Goal: Find specific page/section: Find specific page/section

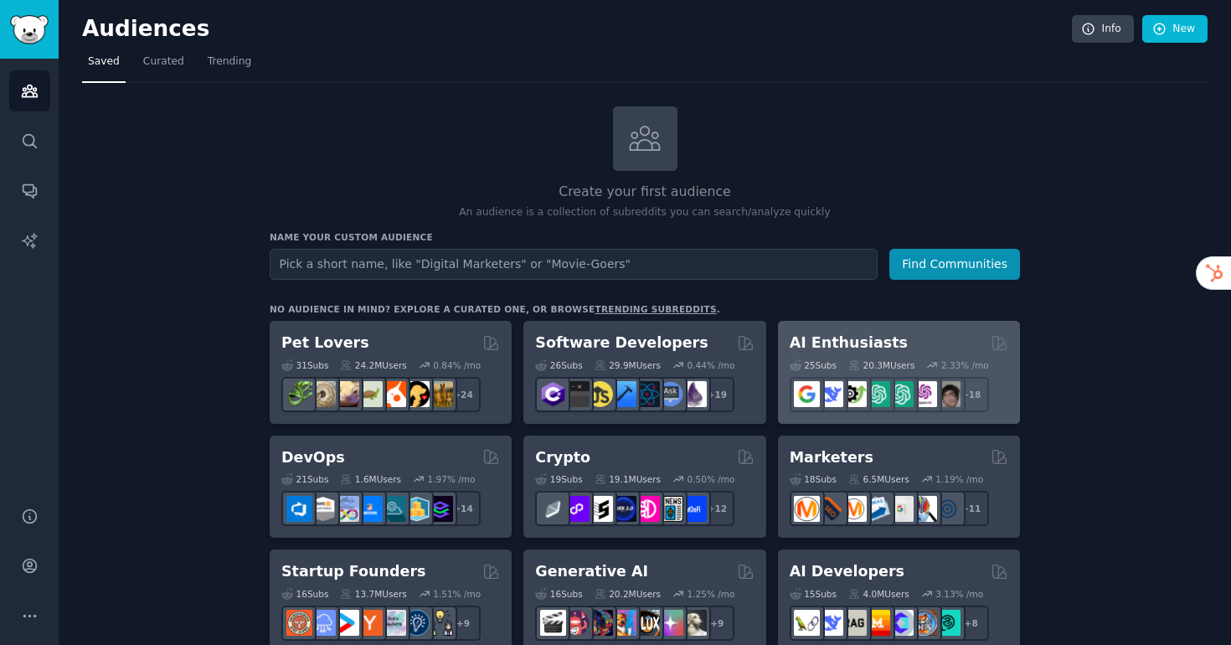
click at [931, 339] on div "AI Enthusiasts" at bounding box center [898, 342] width 218 height 21
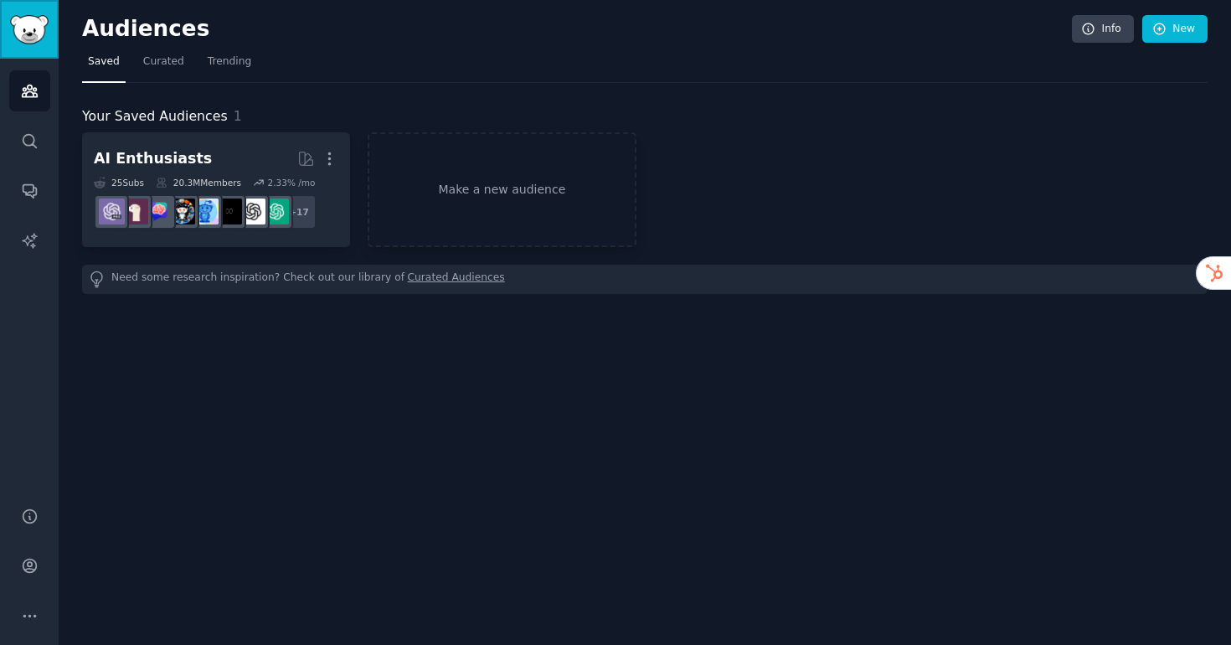
click at [25, 41] on img "Sidebar" at bounding box center [29, 29] width 39 height 29
click at [35, 573] on icon "Sidebar" at bounding box center [30, 566] width 18 height 18
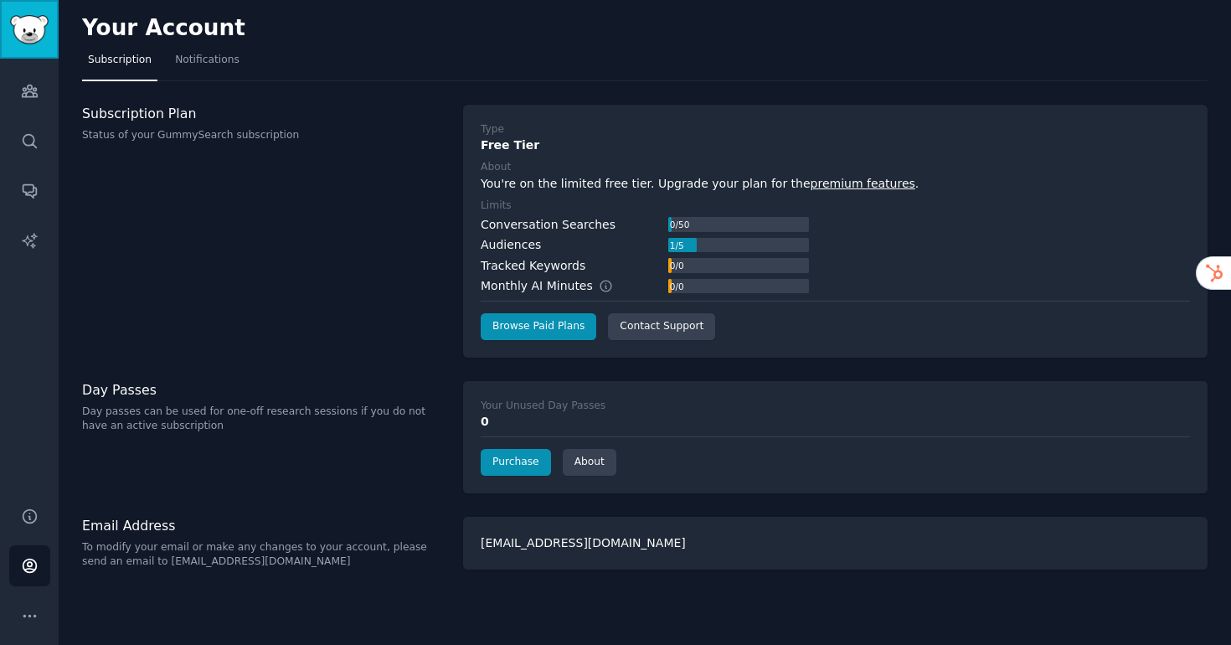
click at [34, 32] on img "Sidebar" at bounding box center [29, 29] width 39 height 29
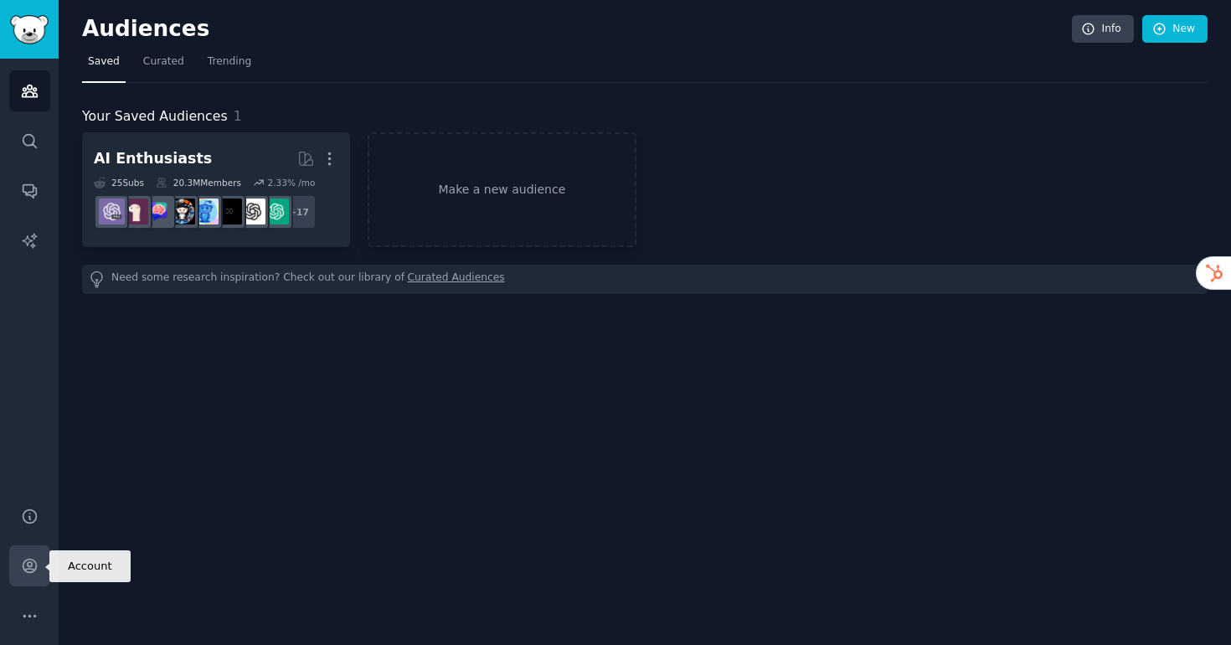
click at [32, 564] on icon "Sidebar" at bounding box center [29, 565] width 13 height 13
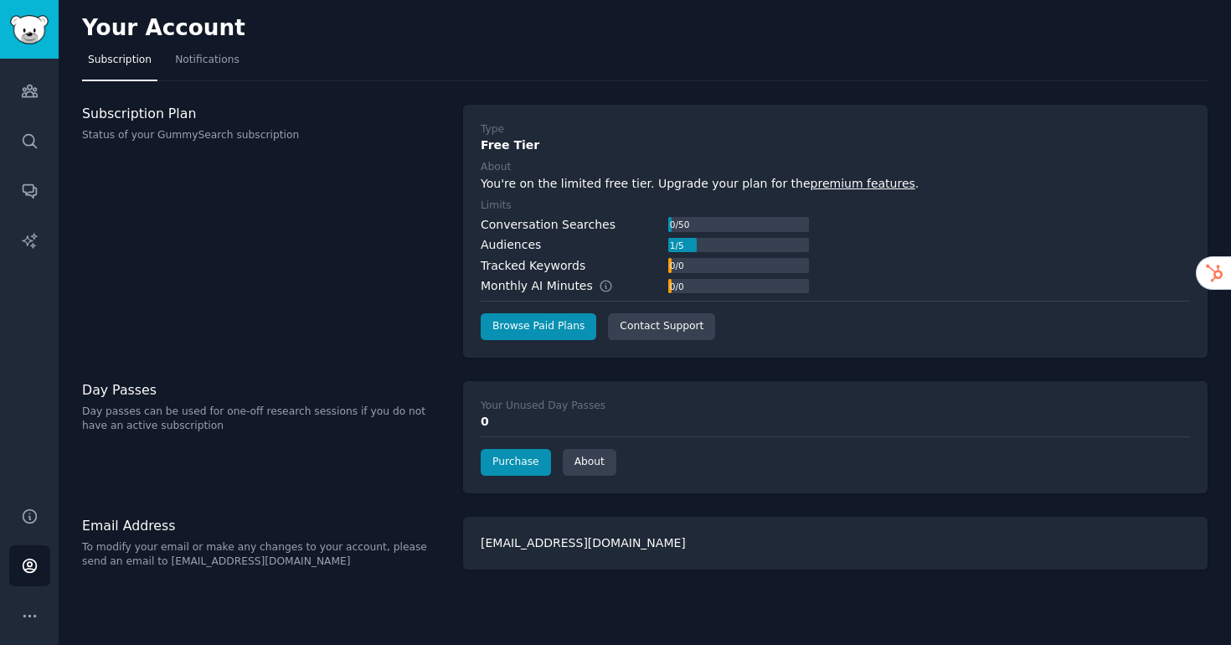
click at [171, 120] on h3 "Subscription Plan" at bounding box center [263, 114] width 363 height 18
click at [28, 94] on icon "Sidebar" at bounding box center [30, 91] width 18 height 18
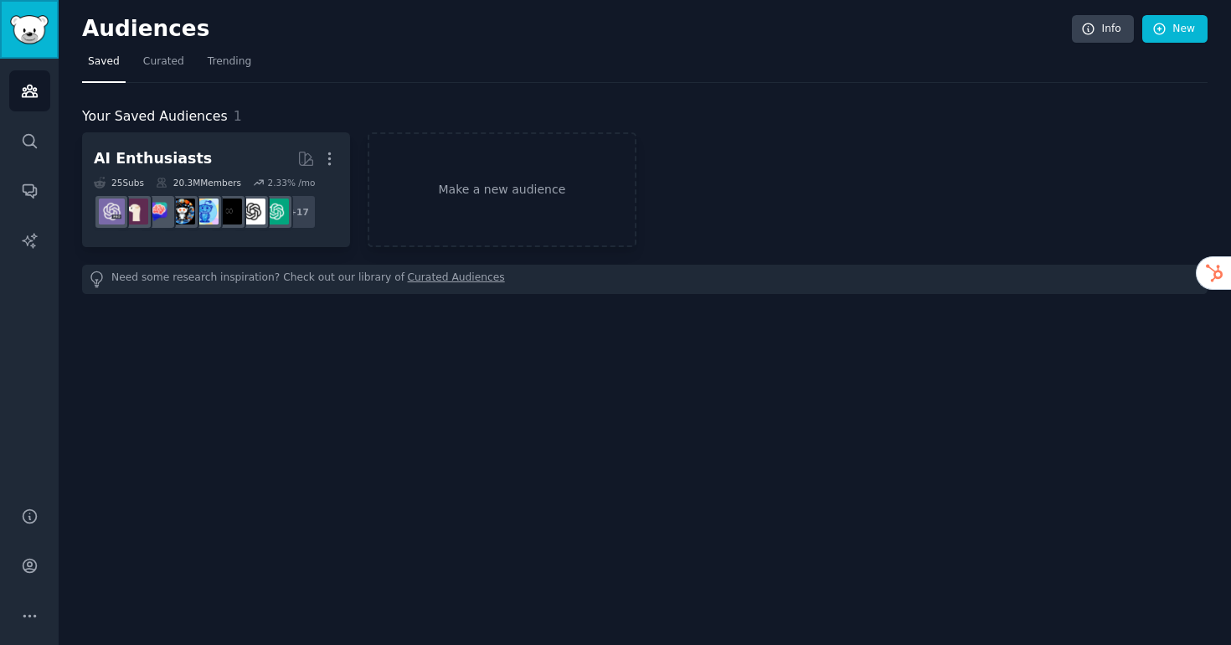
click at [45, 18] on img "Sidebar" at bounding box center [29, 29] width 39 height 29
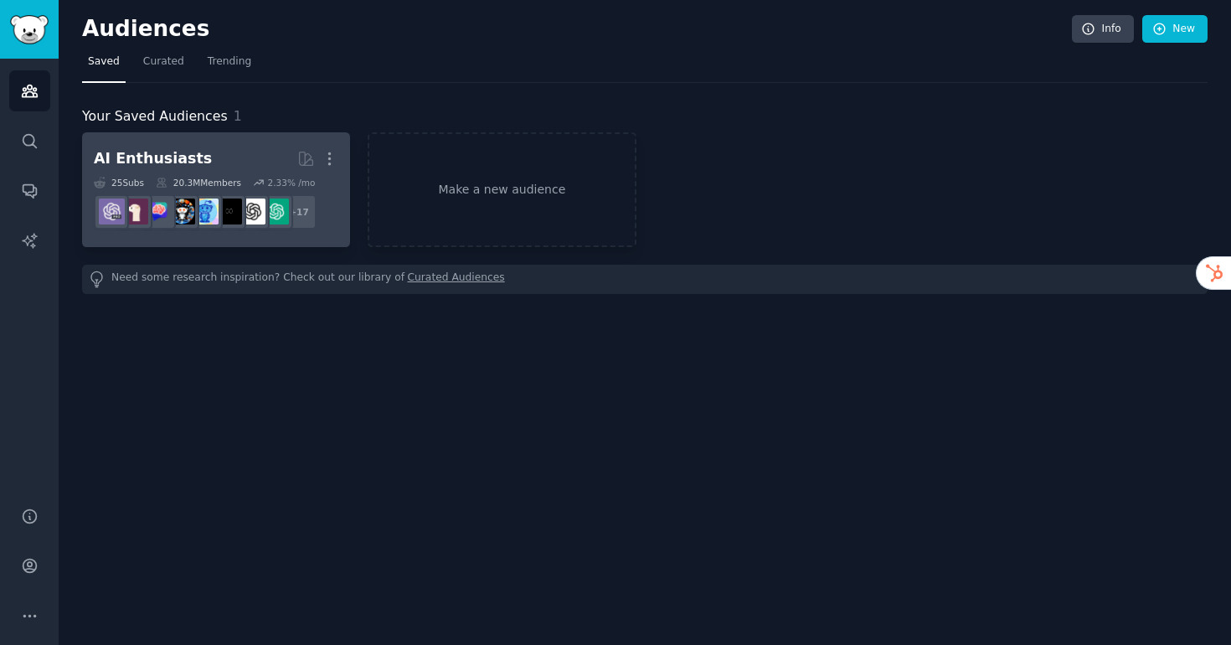
click at [187, 152] on div "AI Enthusiasts" at bounding box center [153, 158] width 118 height 21
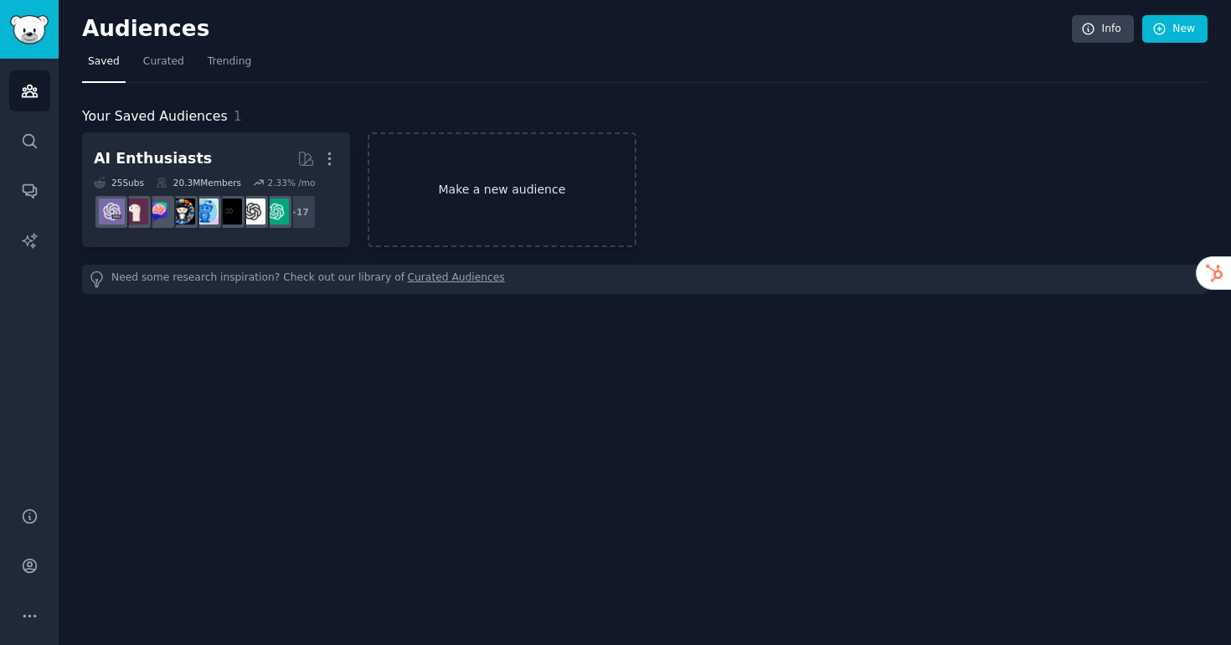
click at [516, 227] on link "Make a new audience" at bounding box center [502, 189] width 268 height 115
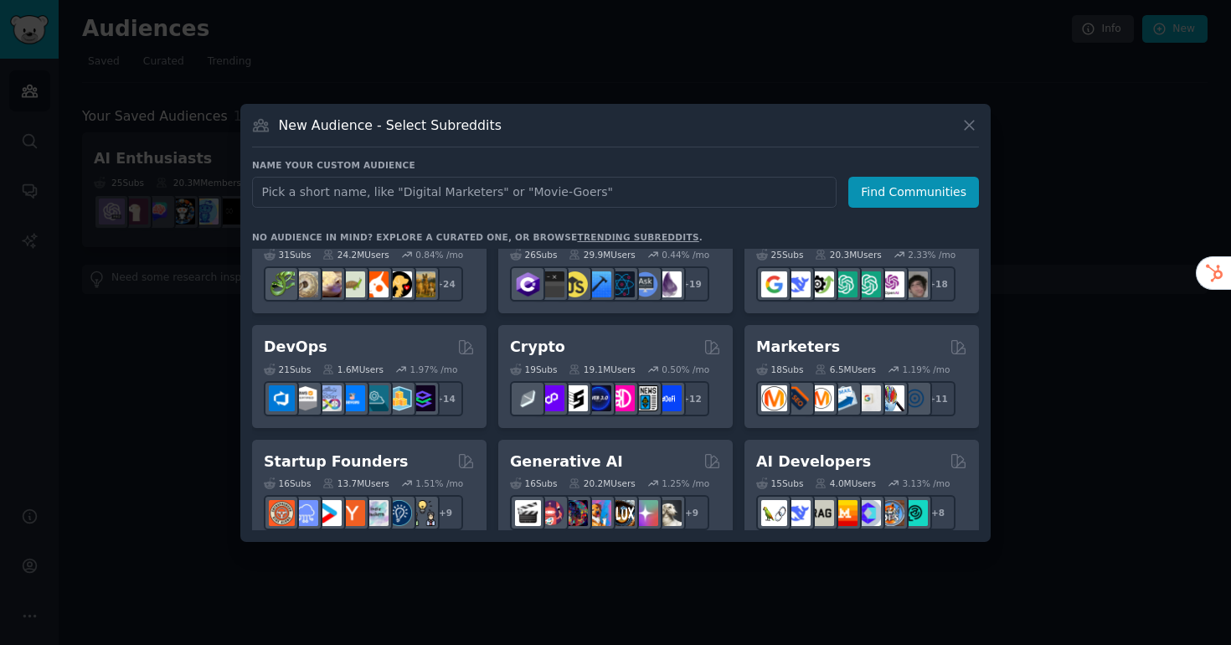
scroll to position [44, 0]
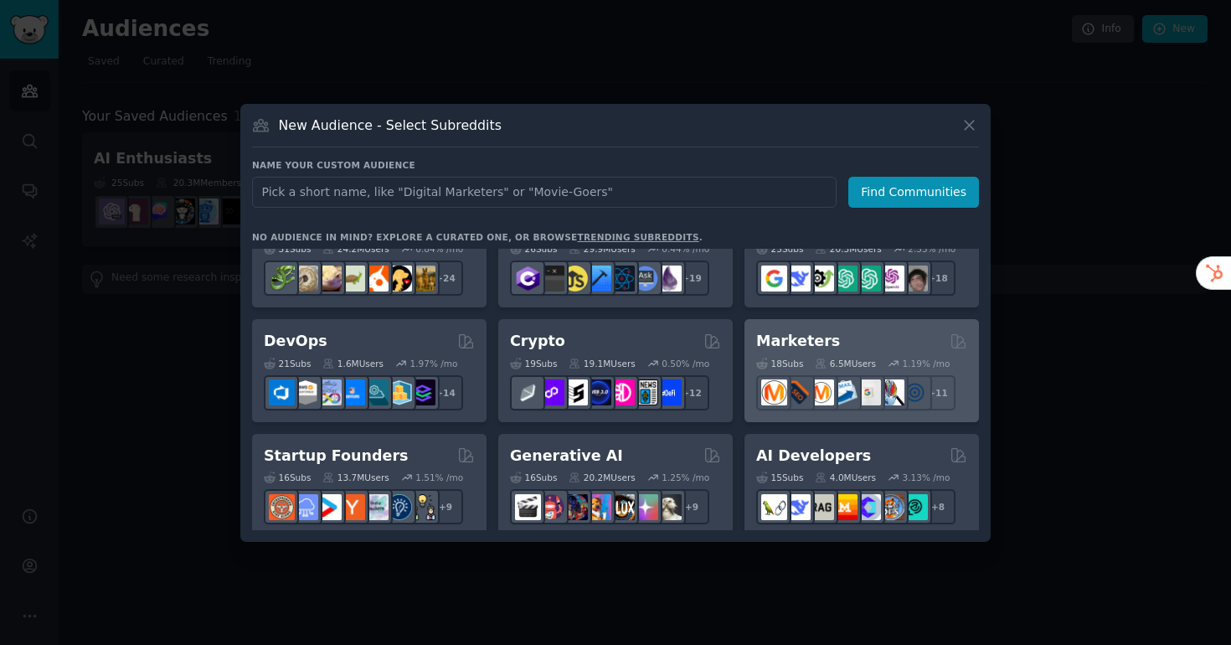
click at [860, 344] on div "Marketers" at bounding box center [861, 341] width 211 height 21
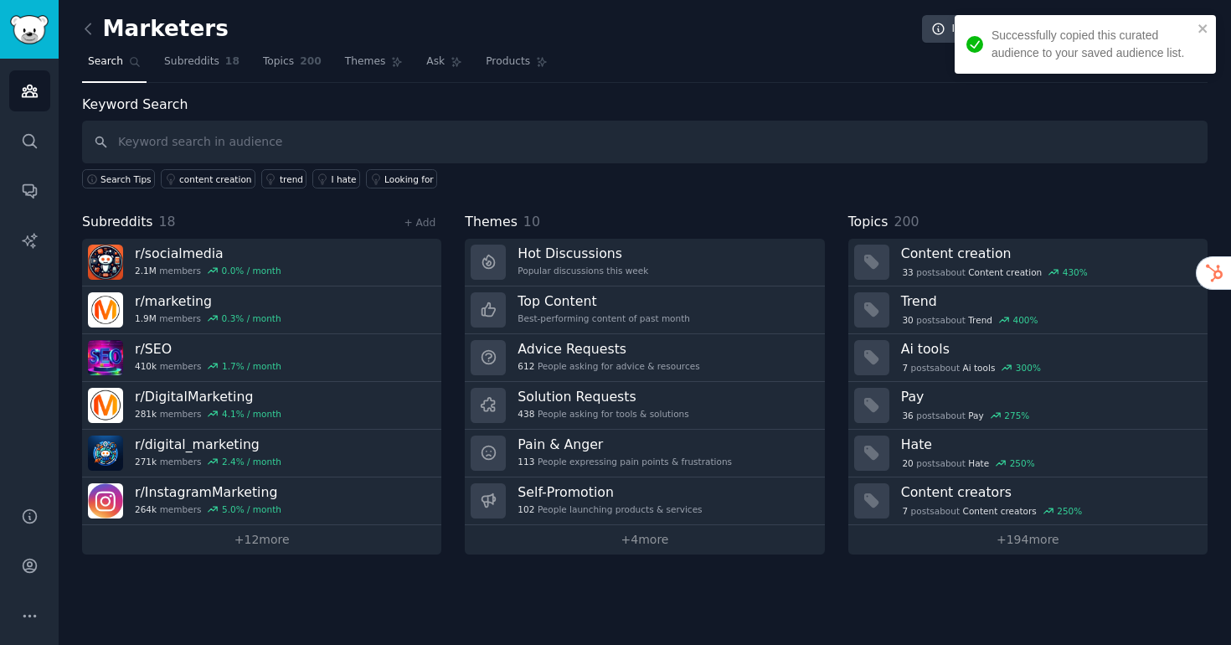
click at [9, 97] on link "Audiences" at bounding box center [29, 90] width 41 height 41
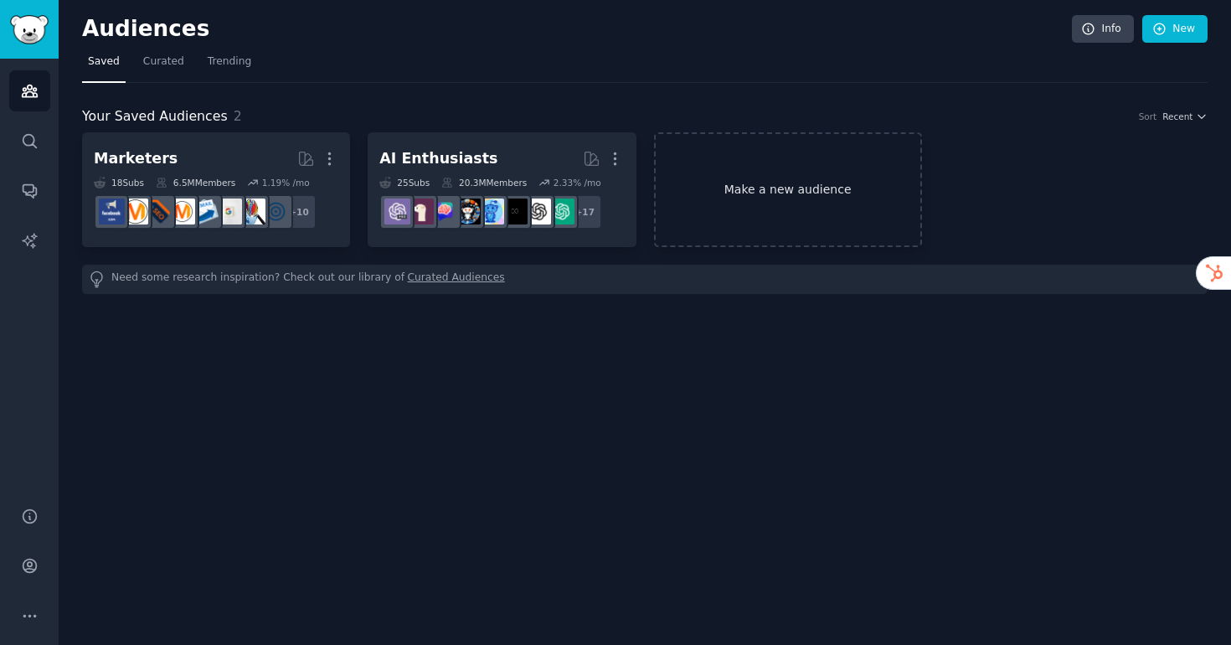
click at [769, 208] on link "Make a new audience" at bounding box center [788, 189] width 268 height 115
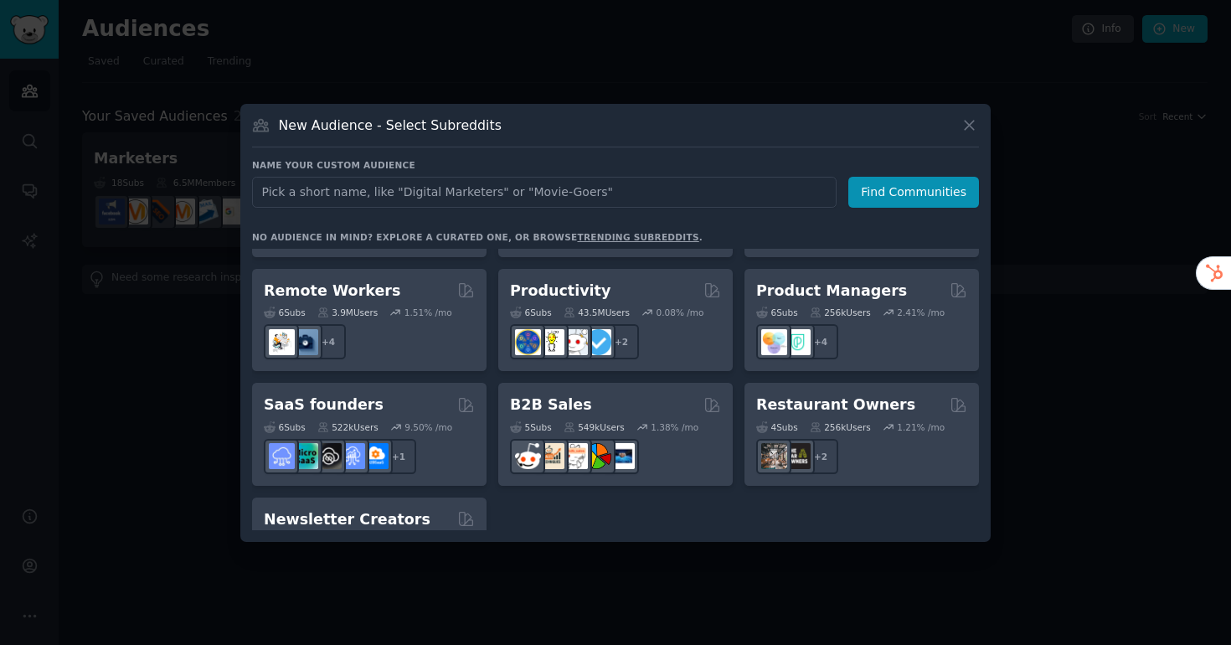
scroll to position [1260, 0]
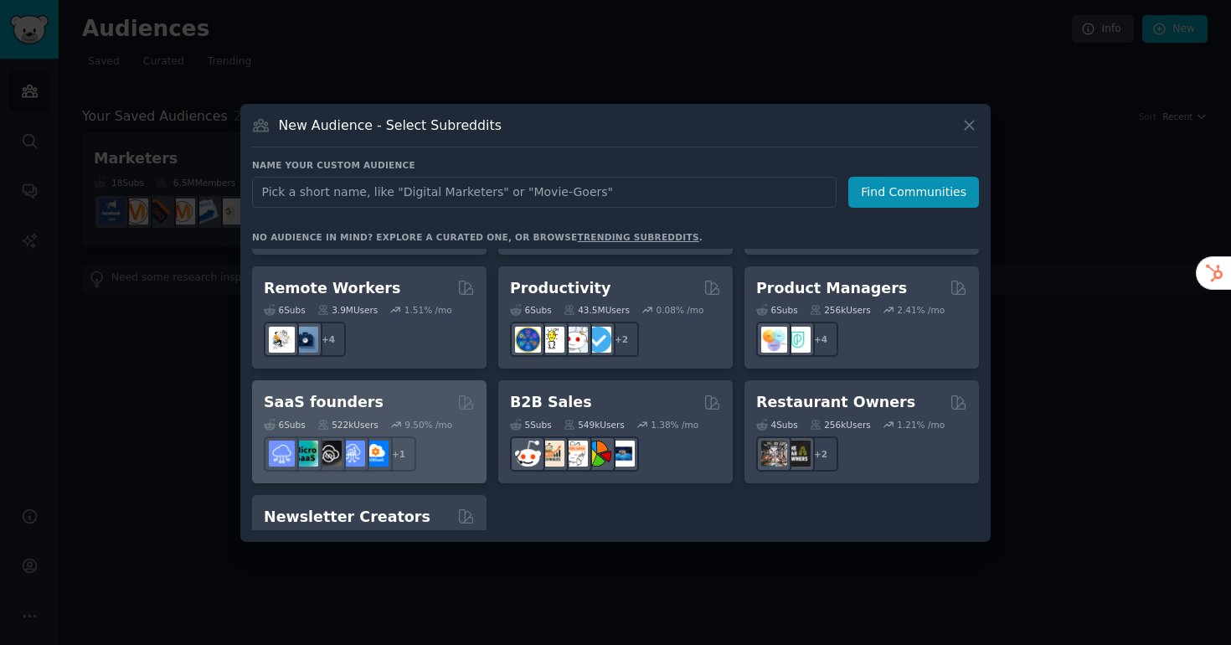
click at [398, 392] on div "SaaS founders Curated by GummySearch" at bounding box center [369, 402] width 211 height 21
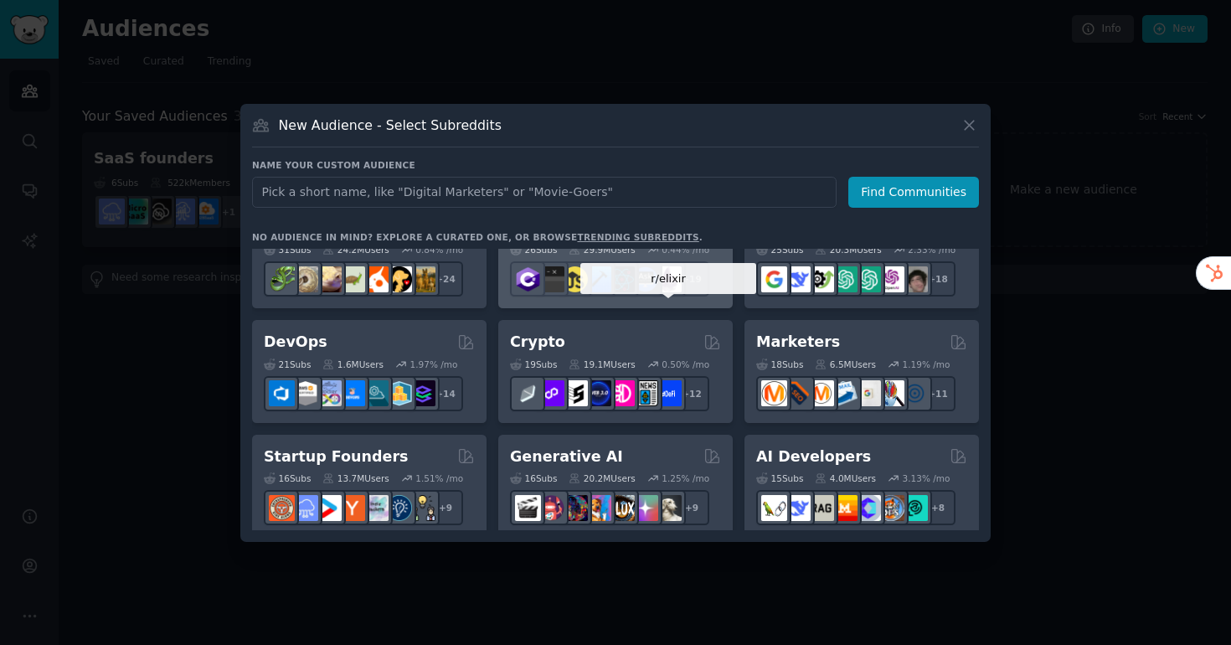
scroll to position [52, 0]
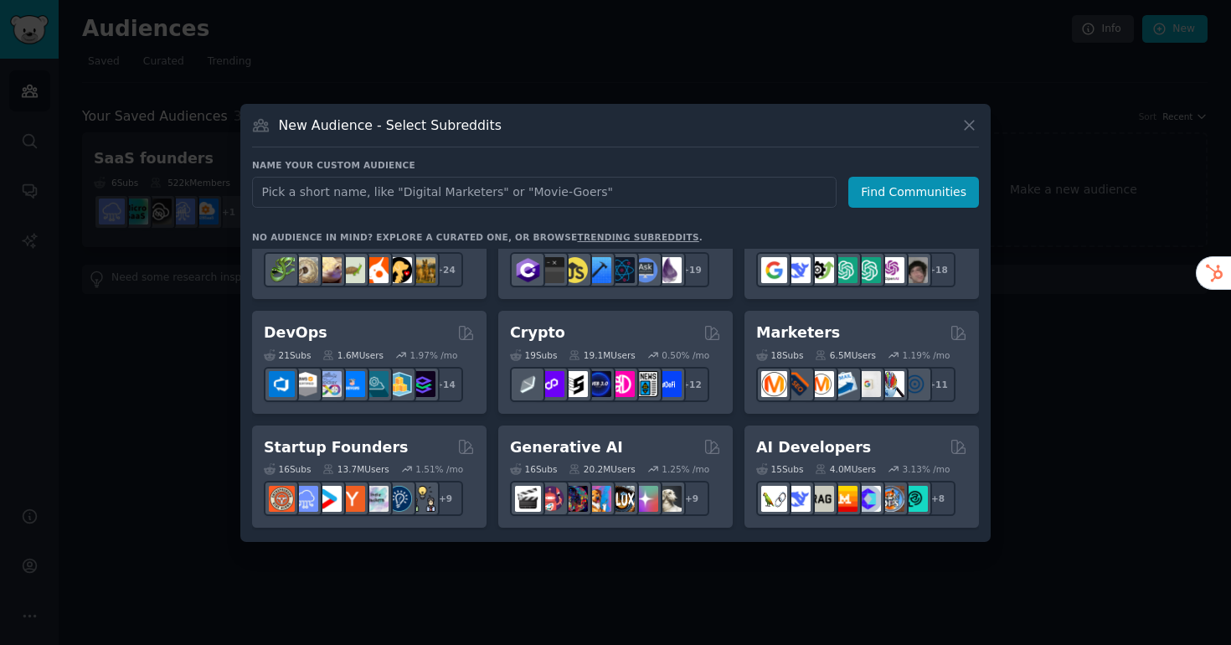
click at [137, 368] on div at bounding box center [615, 322] width 1231 height 645
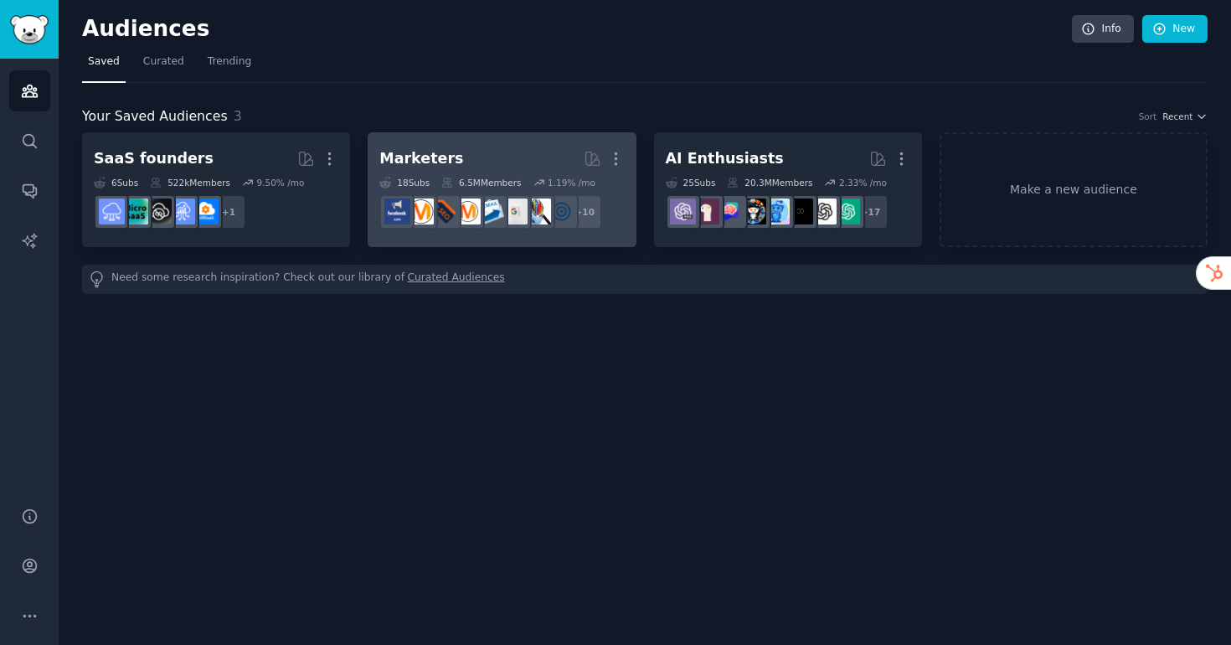
click at [467, 145] on h2 "Marketers More" at bounding box center [501, 158] width 244 height 29
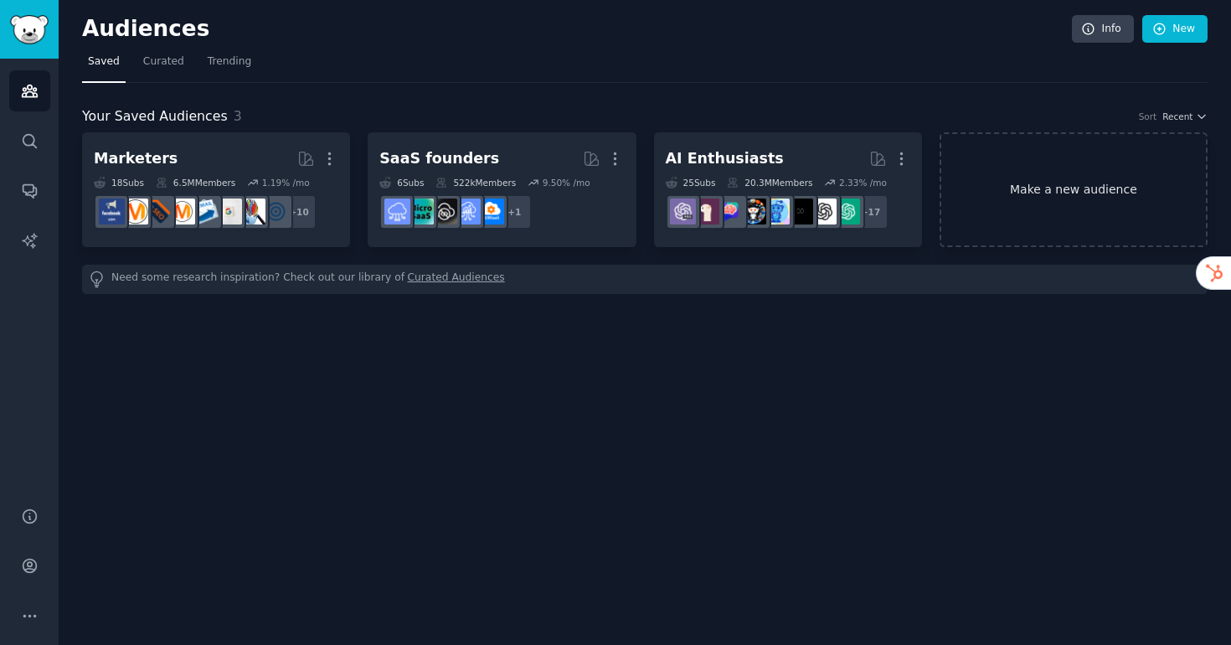
click at [1073, 188] on link "Make a new audience" at bounding box center [1073, 189] width 268 height 115
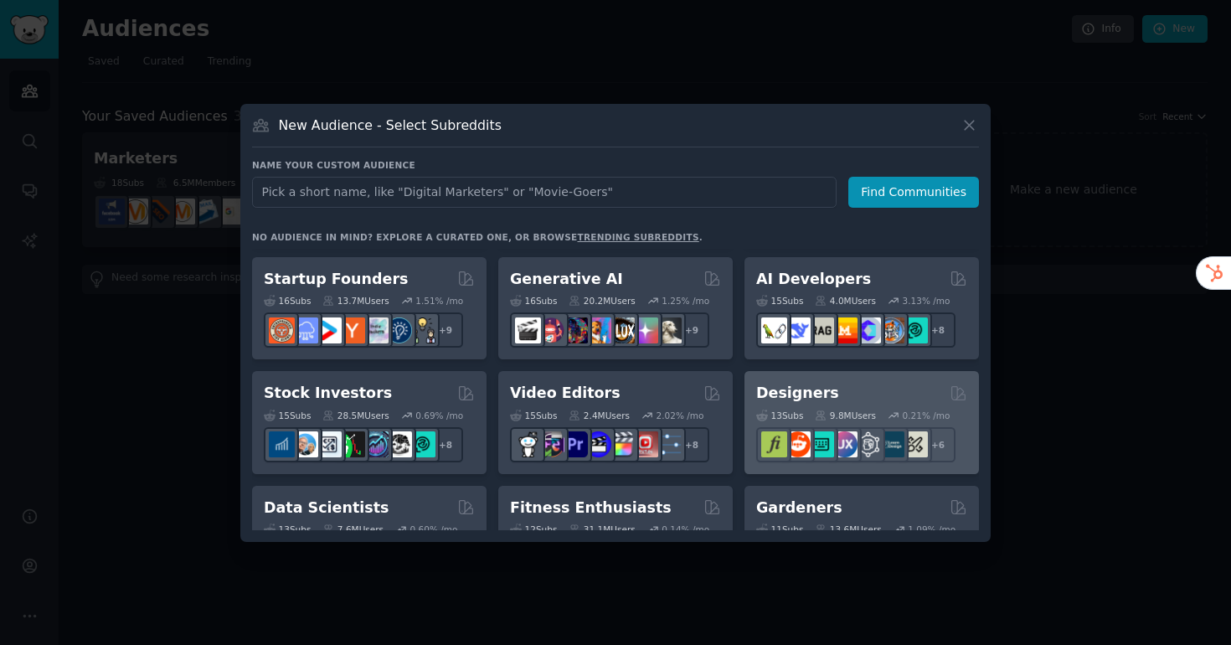
scroll to position [224, 0]
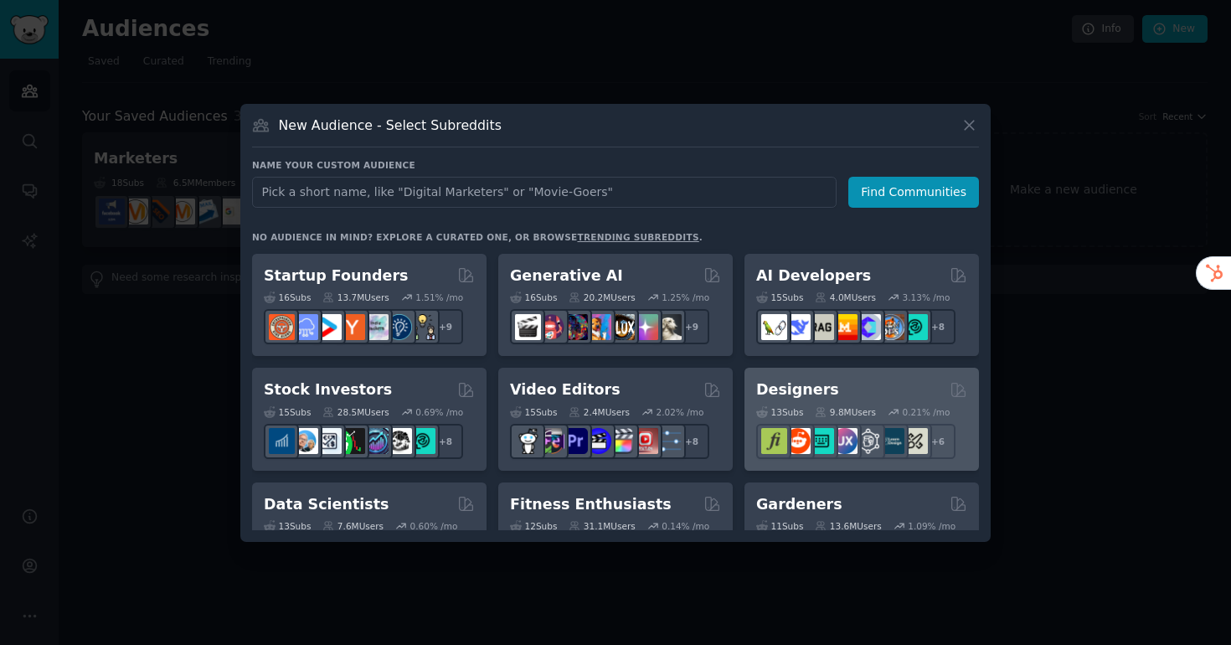
click at [854, 387] on div "Designers" at bounding box center [861, 389] width 211 height 21
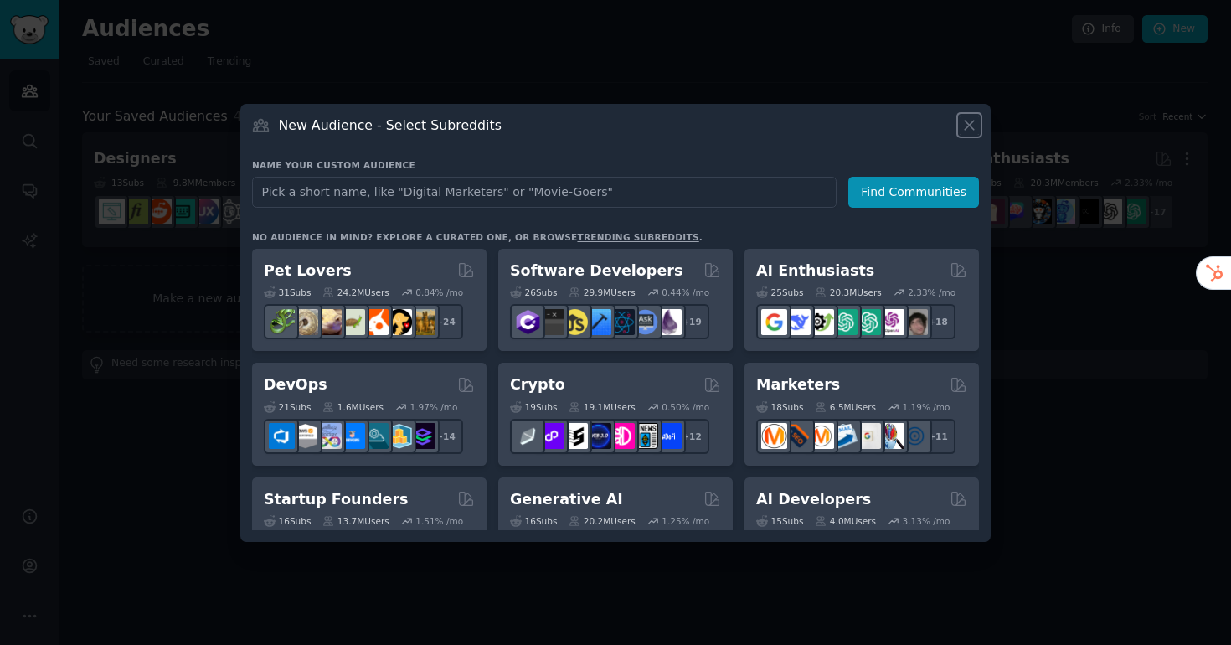
click at [962, 132] on icon at bounding box center [969, 125] width 18 height 18
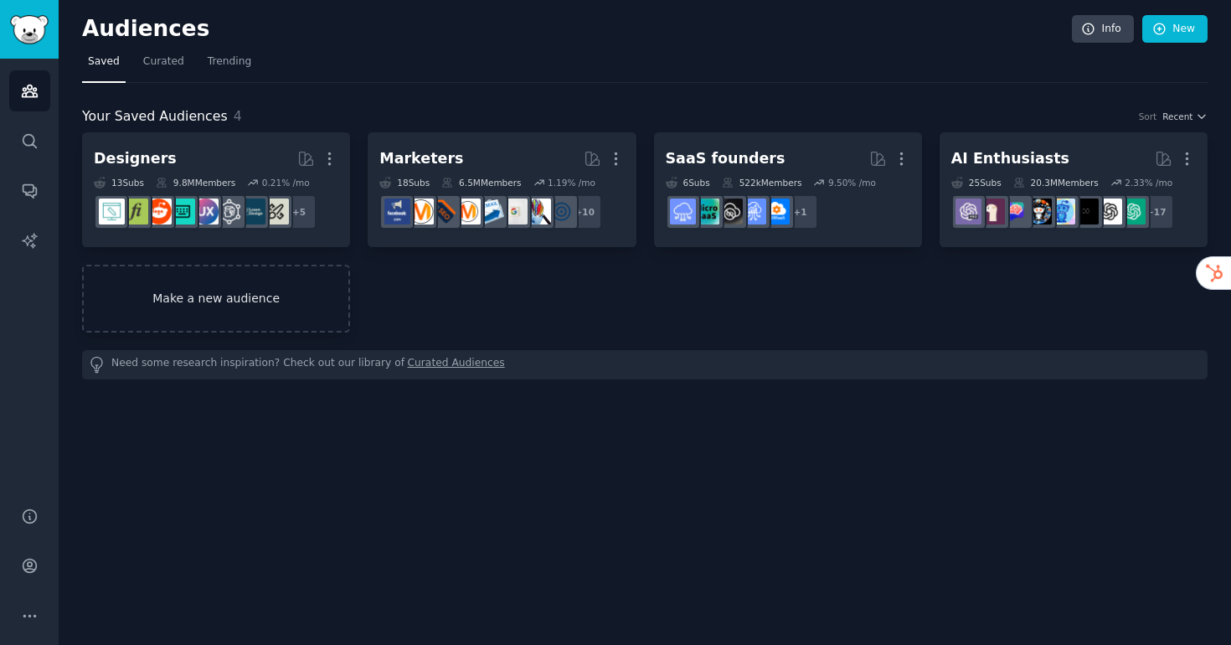
click at [214, 284] on link "Make a new audience" at bounding box center [216, 299] width 268 height 68
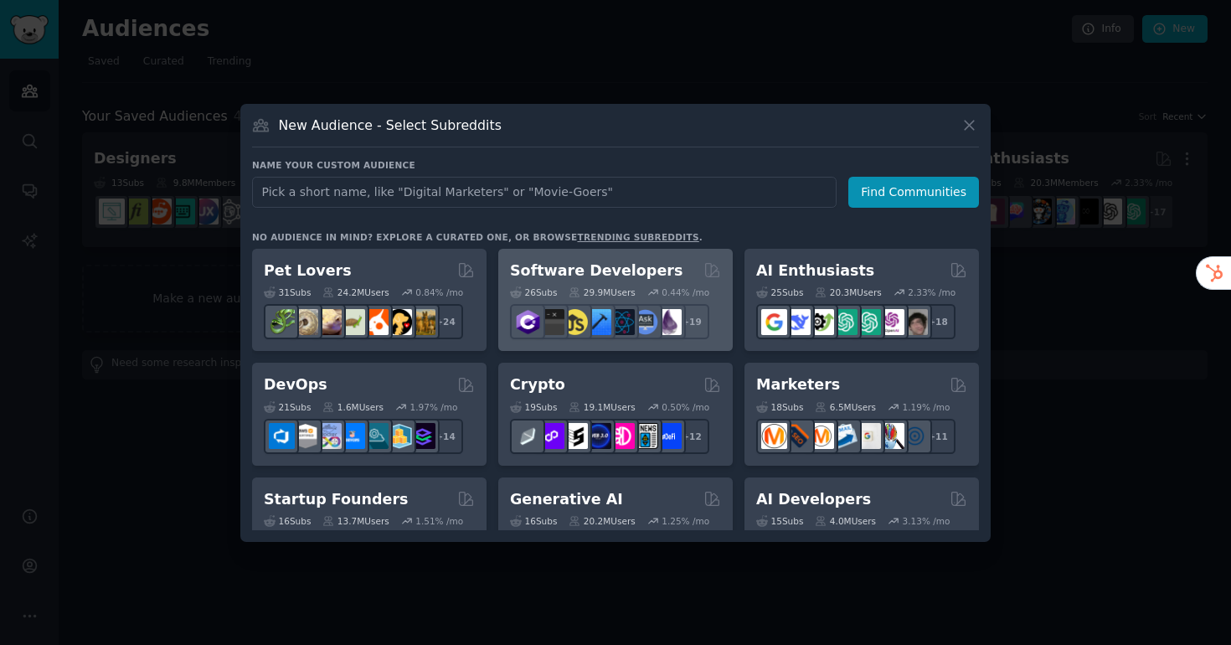
click at [604, 274] on h2 "Software Developers" at bounding box center [596, 270] width 172 height 21
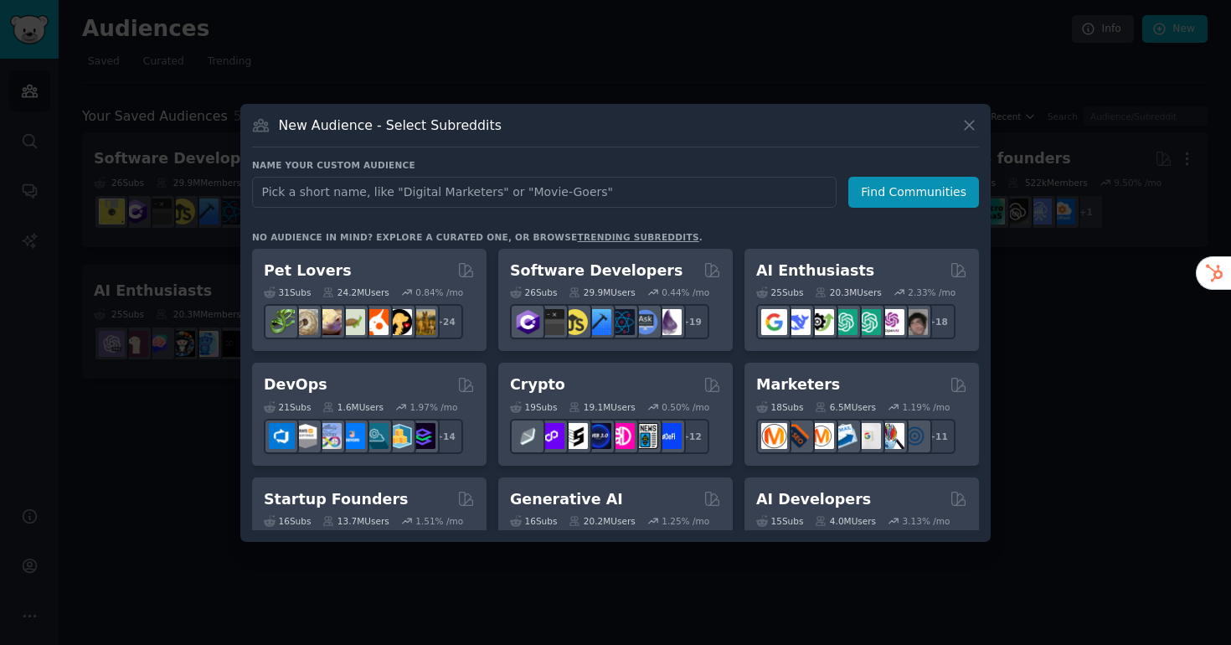
click at [173, 232] on div at bounding box center [615, 322] width 1231 height 645
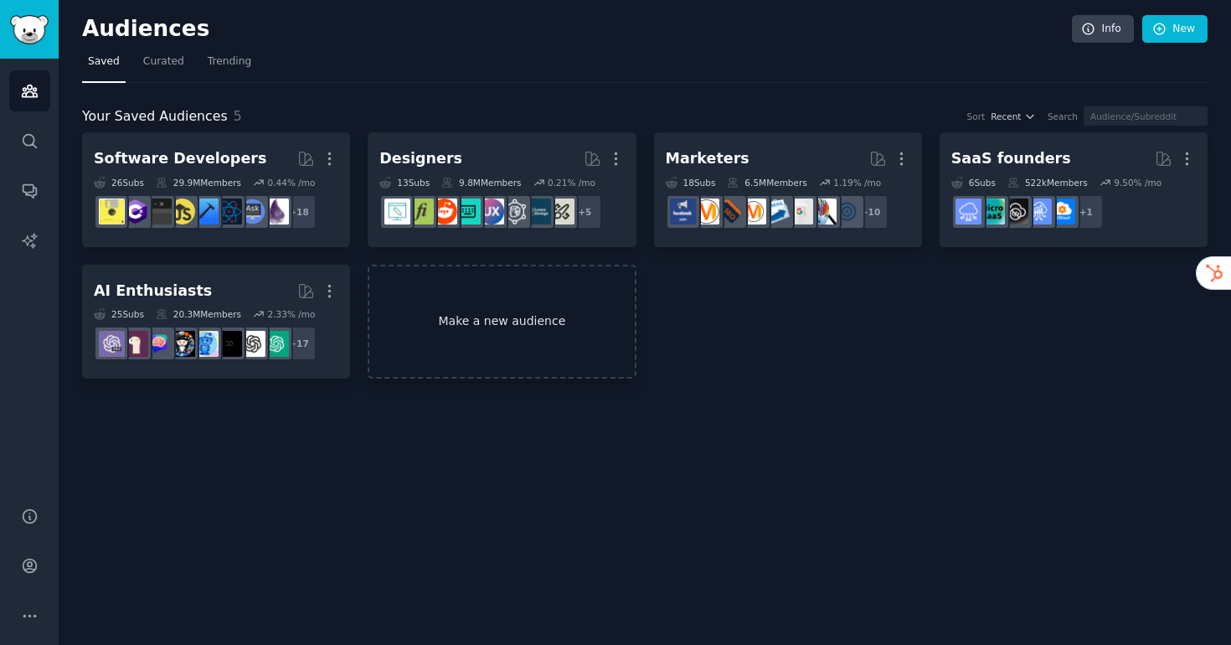
click at [518, 352] on link "Make a new audience" at bounding box center [502, 322] width 268 height 115
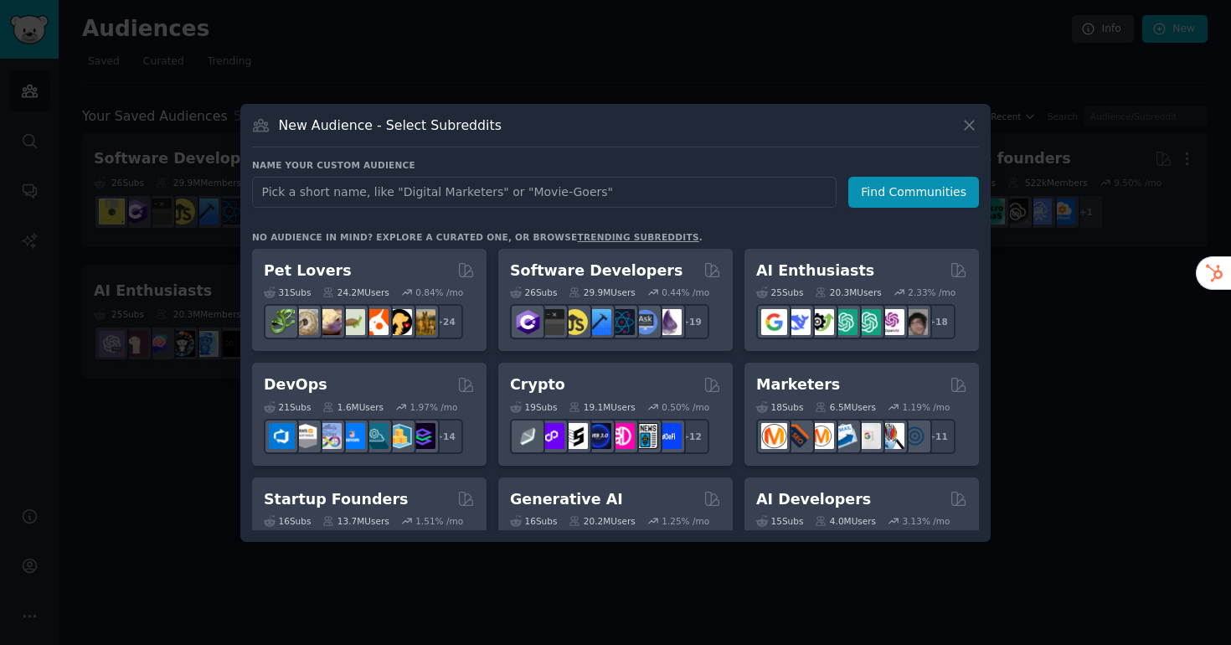
click at [176, 434] on div at bounding box center [615, 322] width 1231 height 645
